Goal: Information Seeking & Learning: Learn about a topic

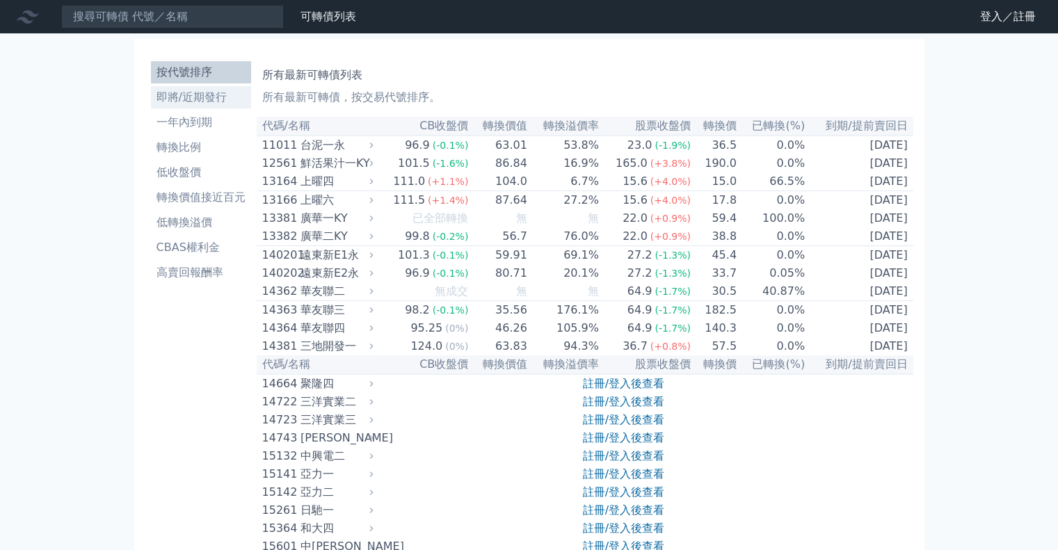
click at [209, 97] on li "即將/近期發行" at bounding box center [201, 97] width 100 height 17
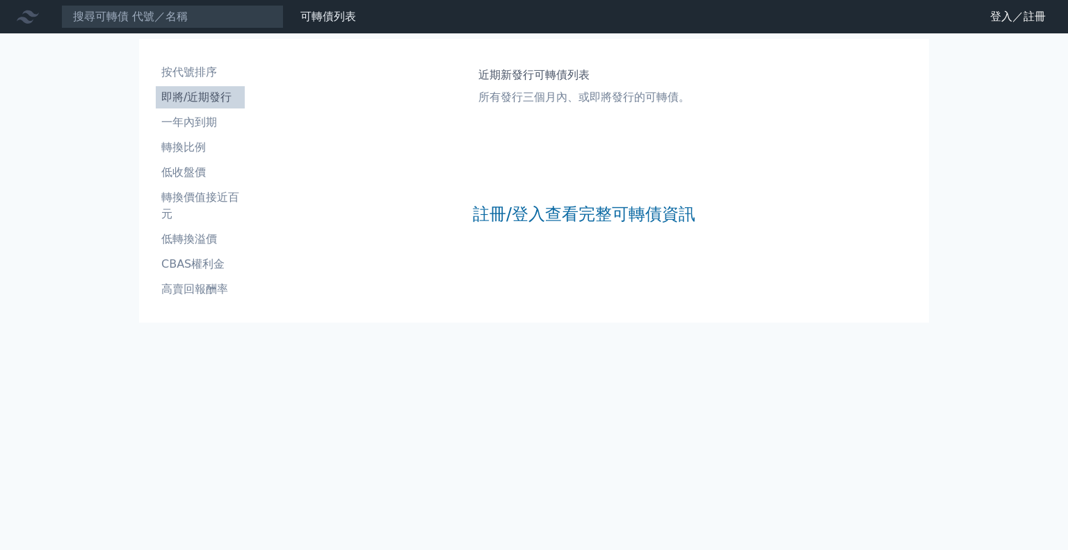
click at [552, 202] on div "註冊/登入查看完整可轉債資訊" at bounding box center [584, 214] width 223 height 184
click at [550, 213] on link "註冊/登入查看完整可轉債資訊" at bounding box center [584, 214] width 223 height 22
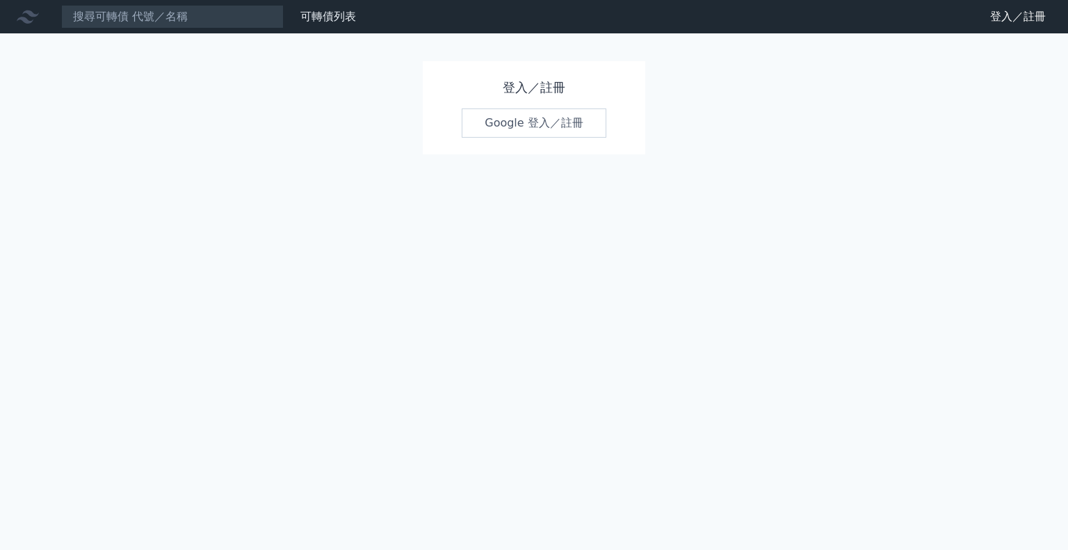
click at [551, 118] on link "Google 登入／註冊" at bounding box center [534, 123] width 145 height 29
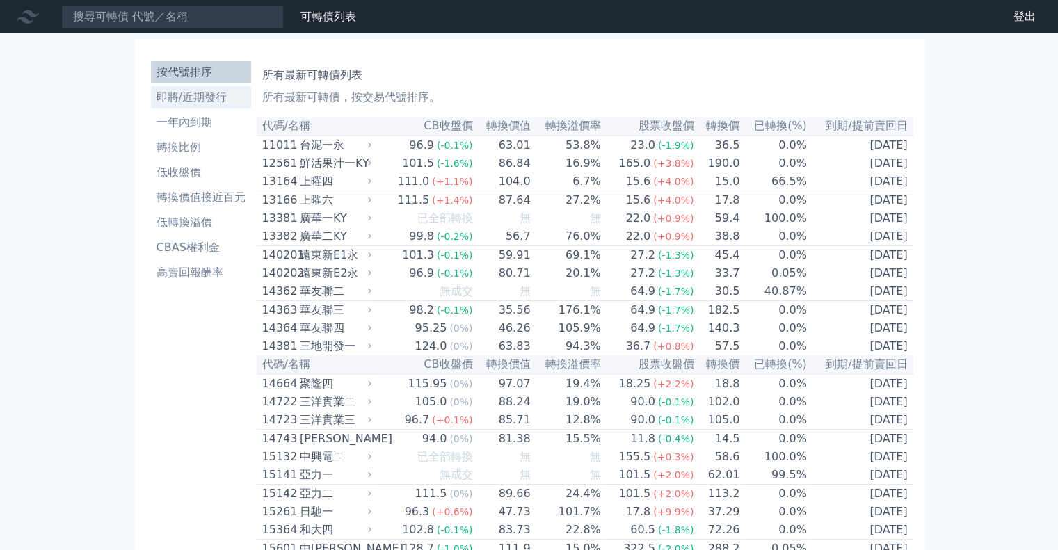
click at [189, 99] on li "即將/近期發行" at bounding box center [201, 97] width 100 height 17
